Goal: Information Seeking & Learning: Learn about a topic

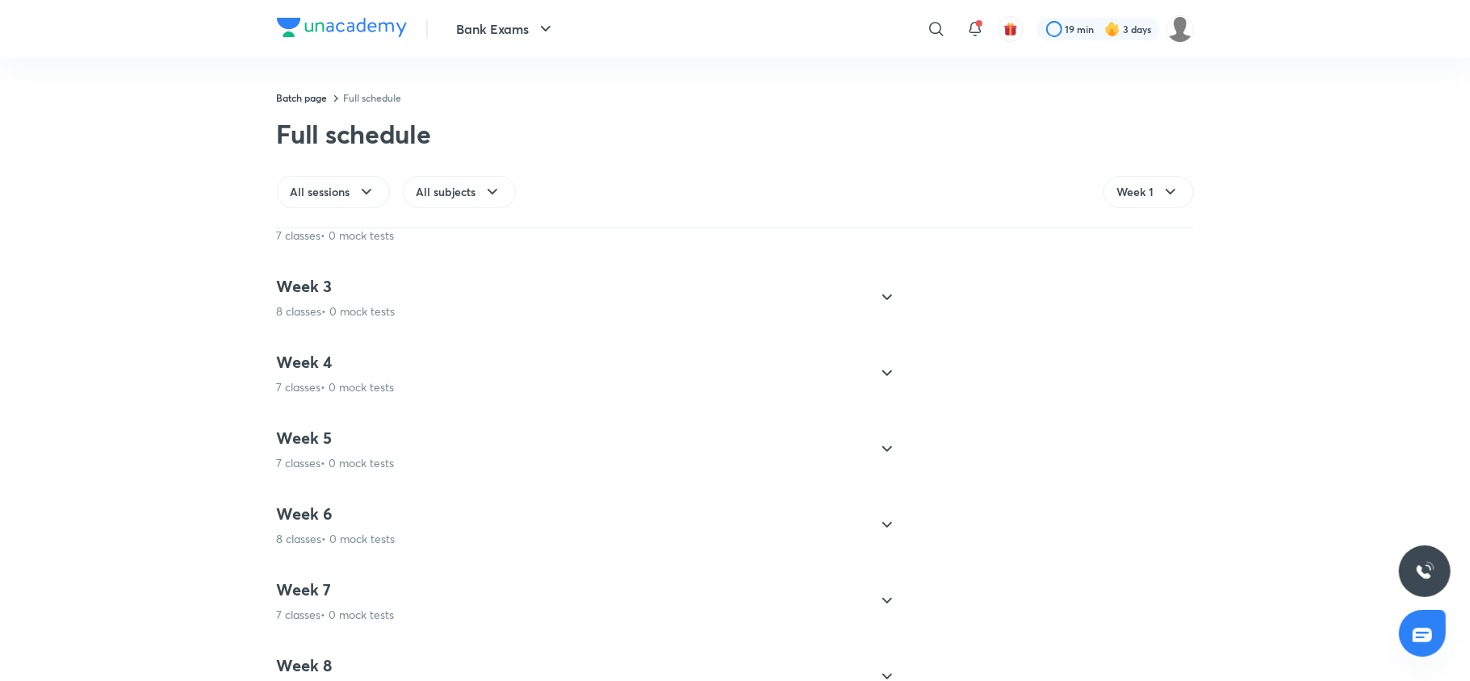
scroll to position [1154, 0]
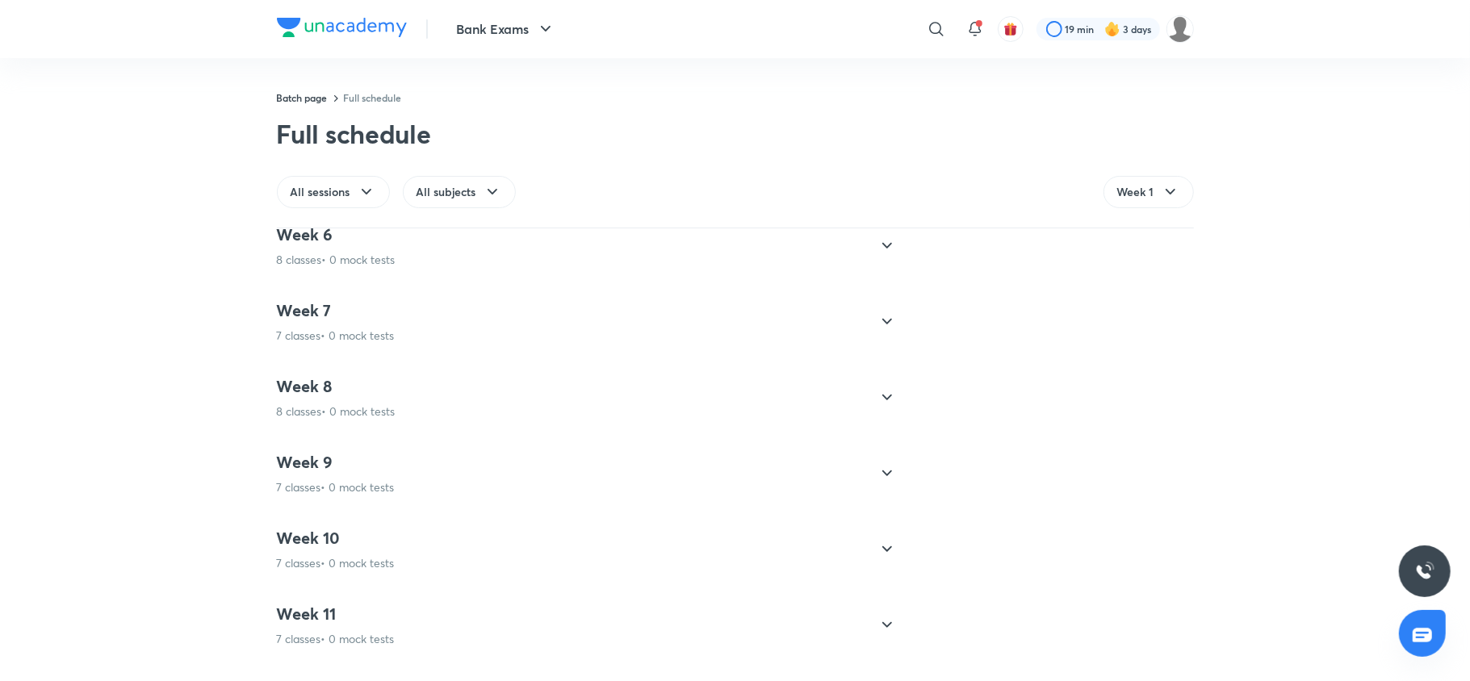
click at [327, 470] on h4 "Week 9" at bounding box center [336, 462] width 118 height 21
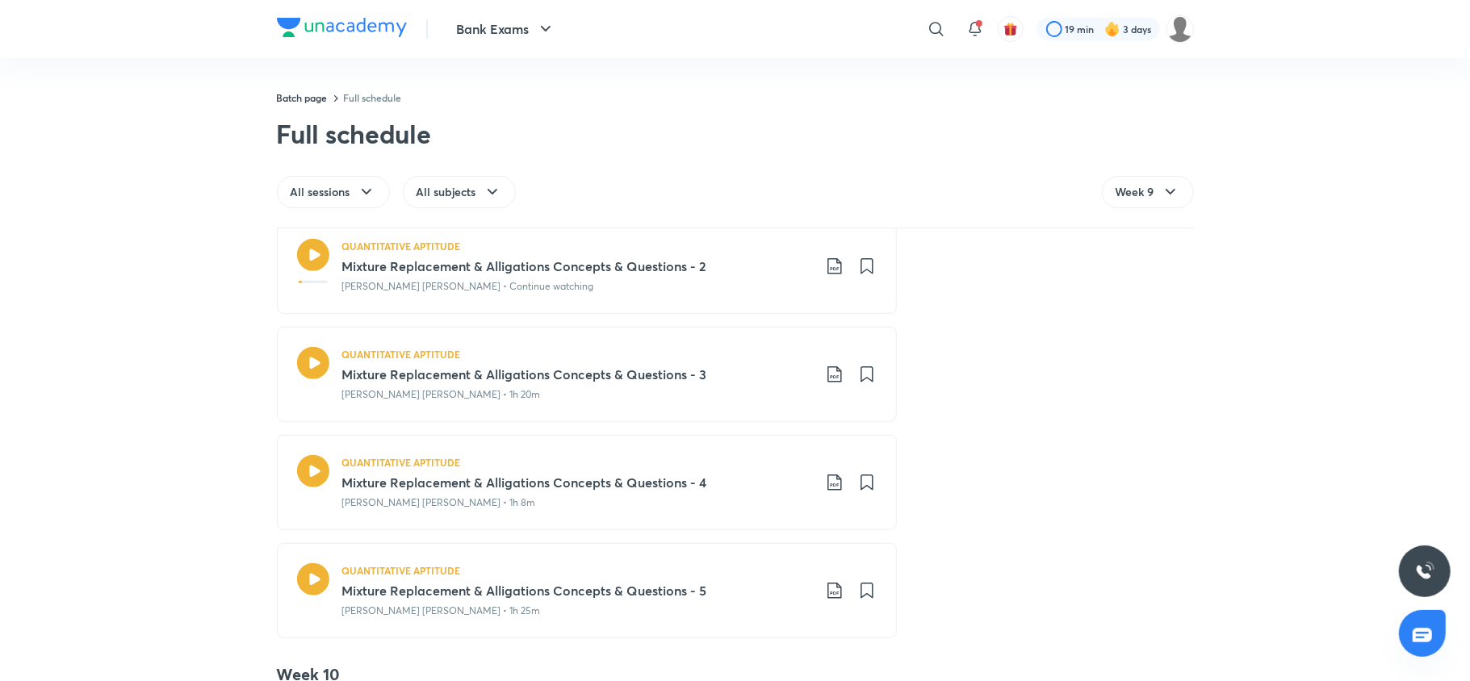
scroll to position [949, 0]
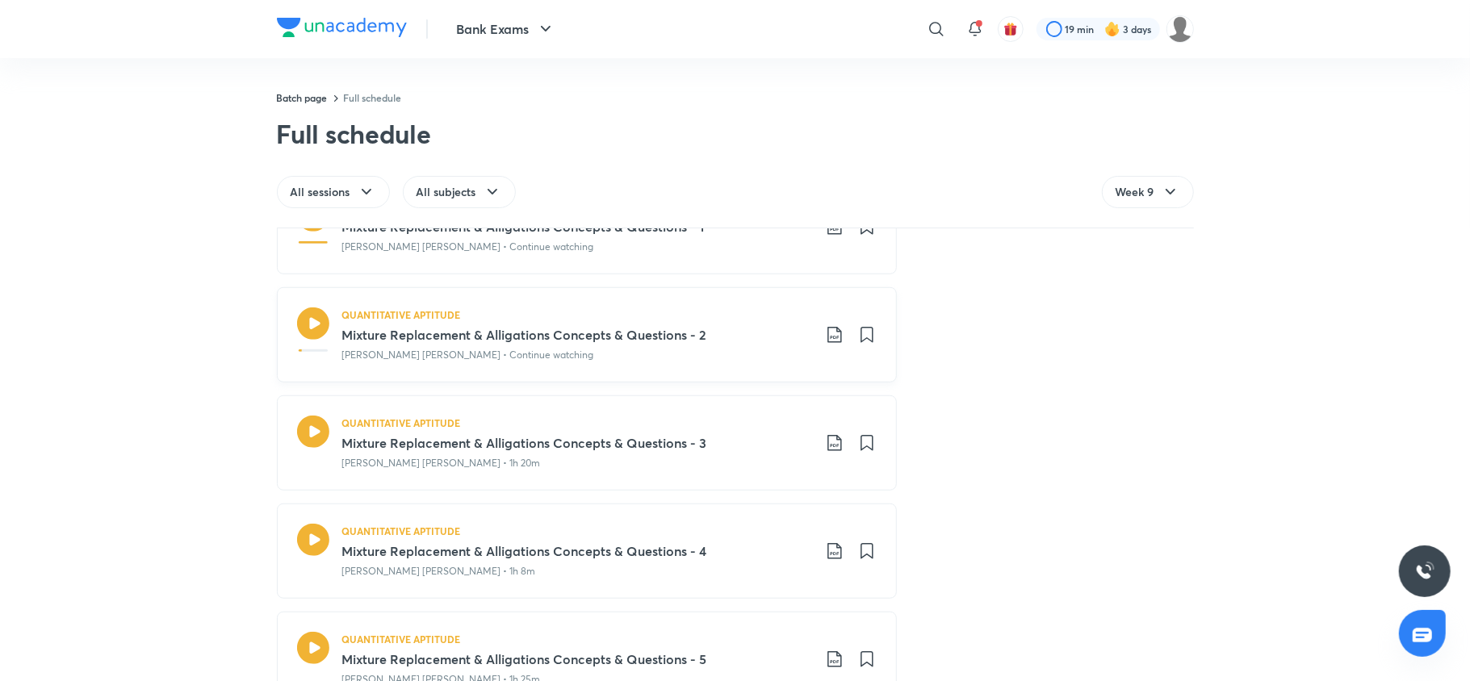
click at [308, 326] on icon at bounding box center [313, 324] width 32 height 32
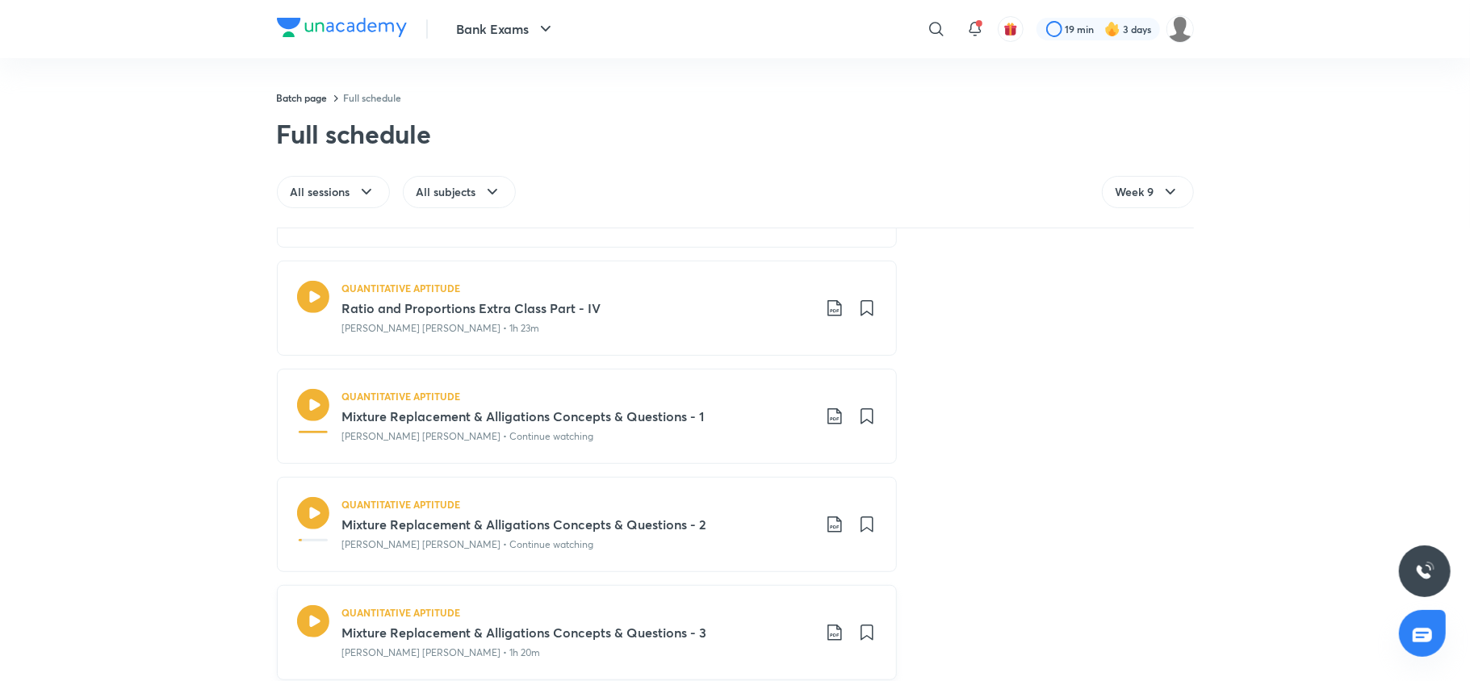
scroll to position [938, 0]
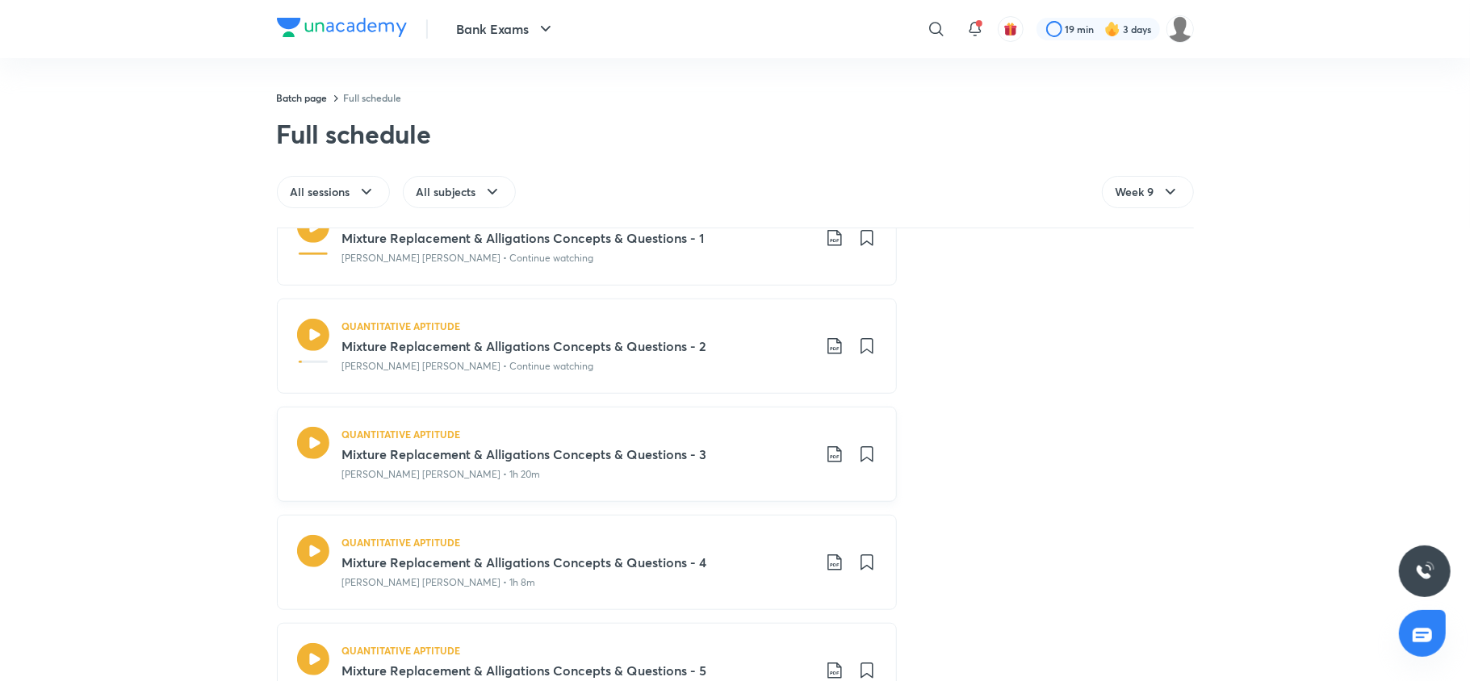
click at [311, 447] on icon at bounding box center [312, 443] width 32 height 32
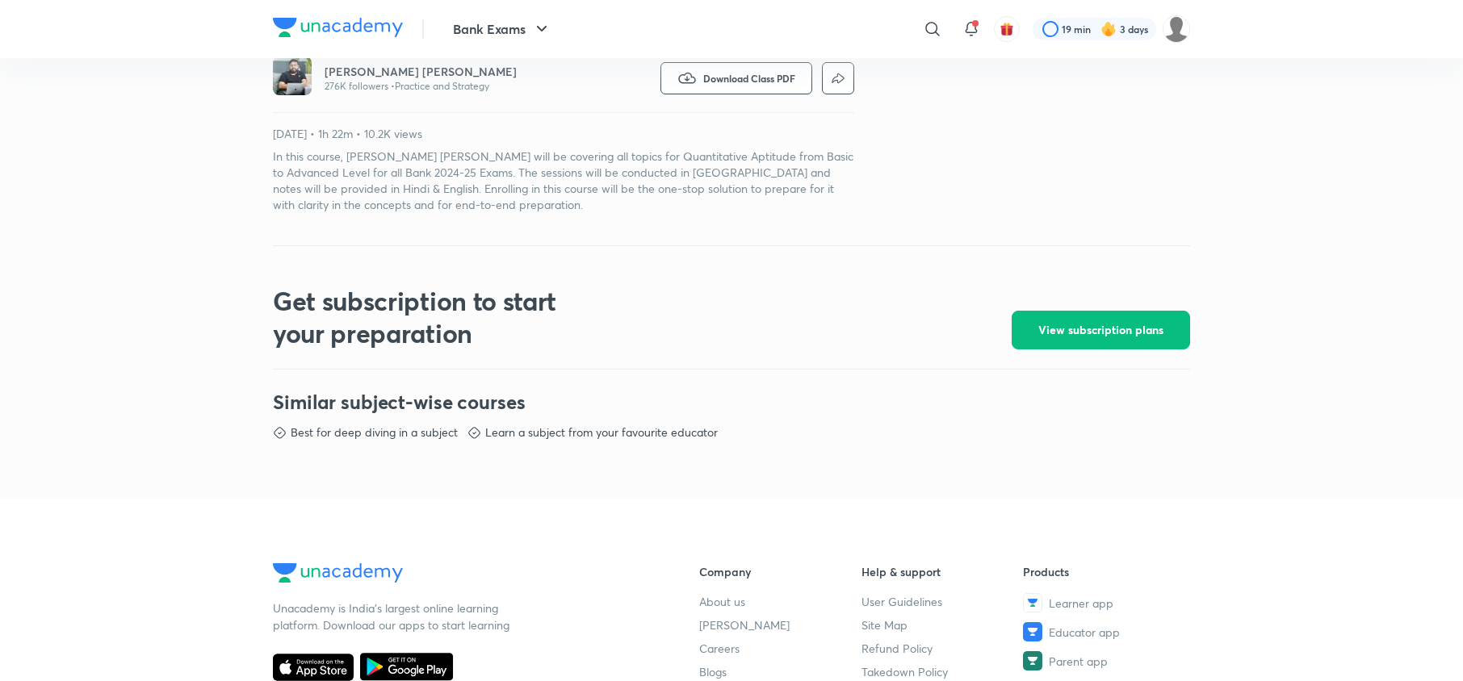
scroll to position [889, 0]
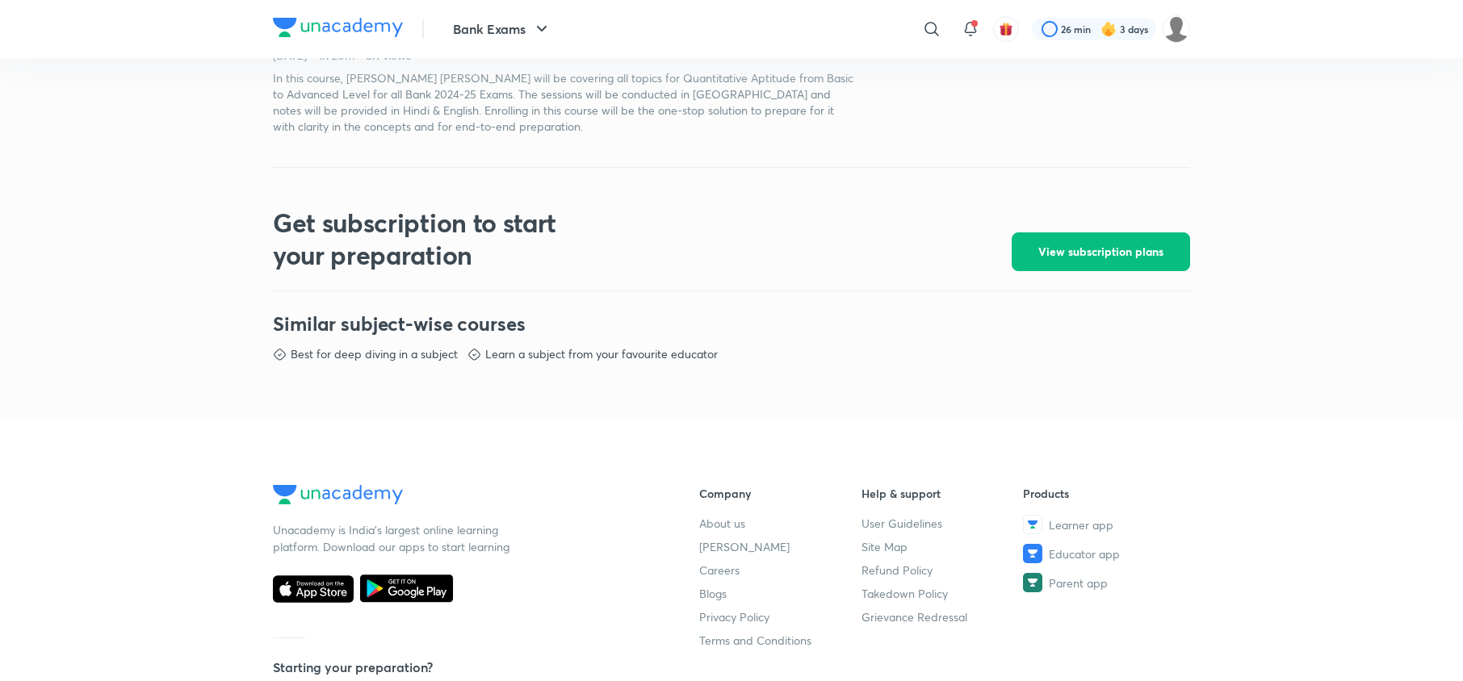
scroll to position [889, 0]
